Goal: Book appointment/travel/reservation

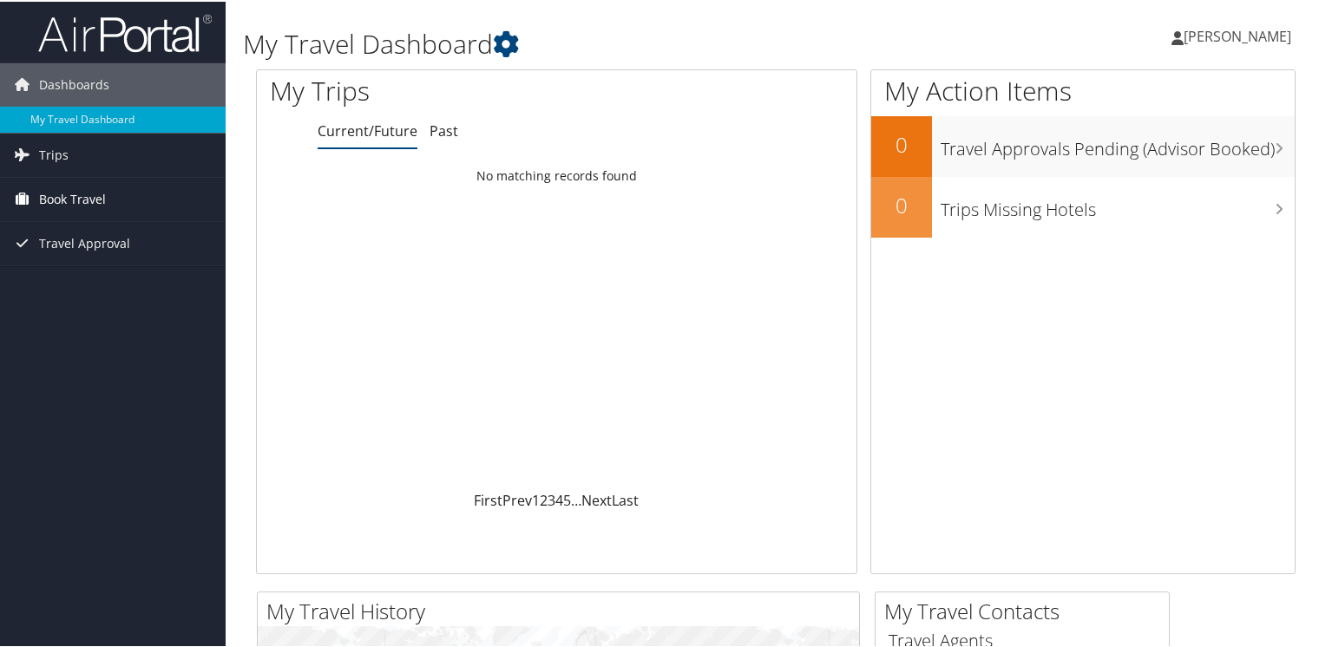
click at [72, 191] on span "Book Travel" at bounding box center [72, 197] width 67 height 43
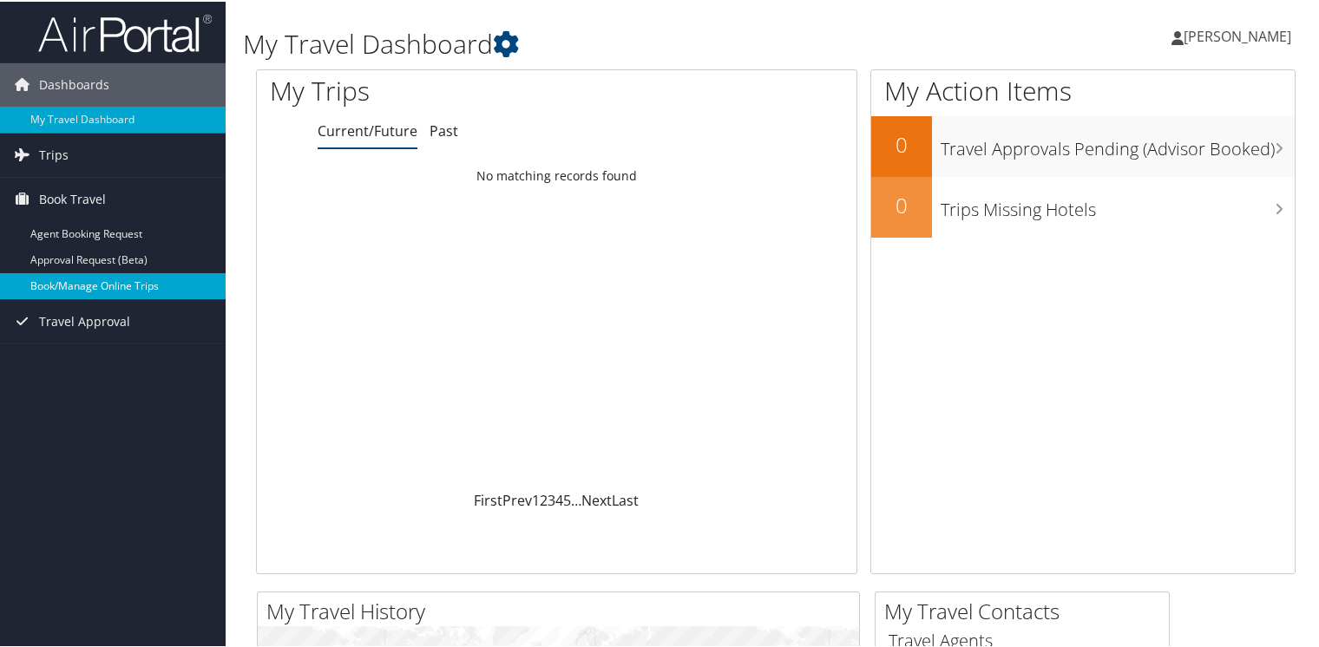
click at [94, 280] on link "Book/Manage Online Trips" at bounding box center [113, 285] width 226 height 26
